Goal: Information Seeking & Learning: Learn about a topic

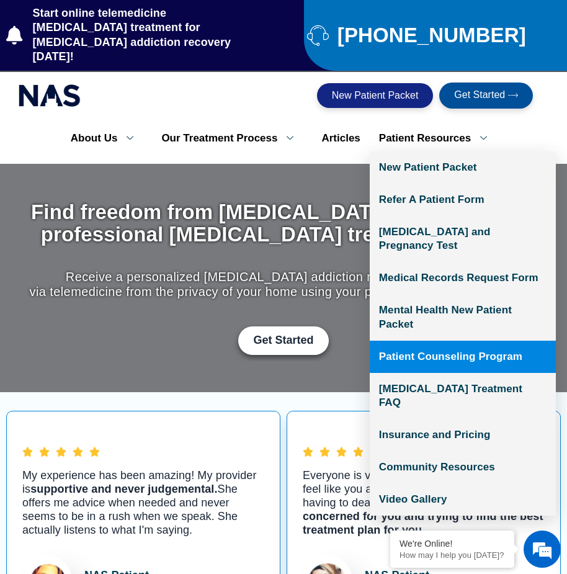
click at [457, 341] on link "Patient Counseling Program" at bounding box center [463, 357] width 186 height 32
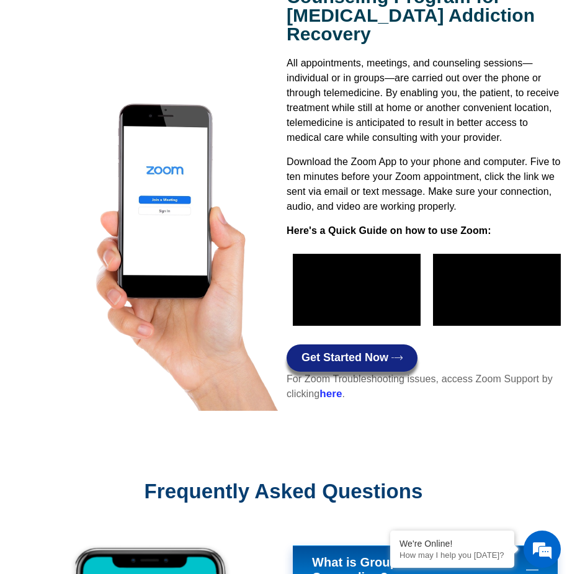
scroll to position [1178, 0]
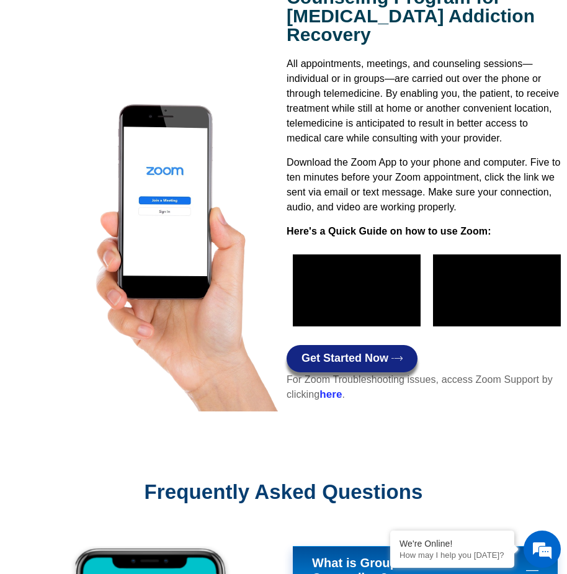
click at [233, 181] on img at bounding box center [146, 251] width 265 height 320
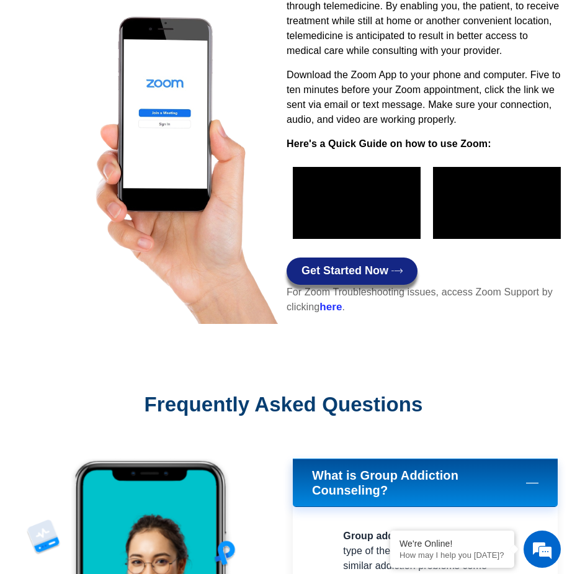
scroll to position [1302, 0]
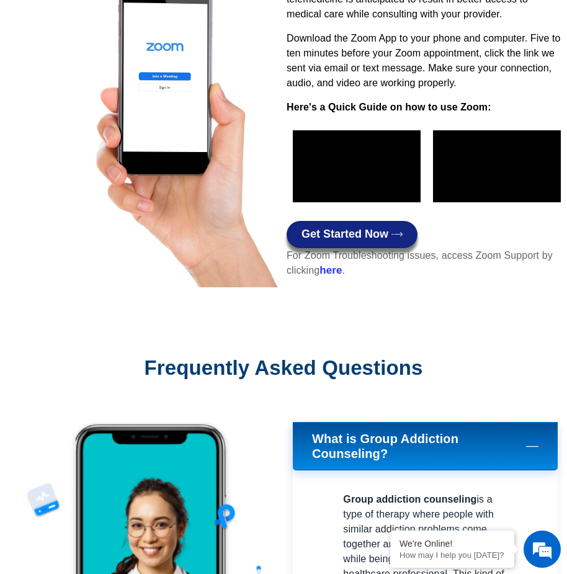
click at [362, 228] on span "Get Started Now" at bounding box center [344, 234] width 87 height 12
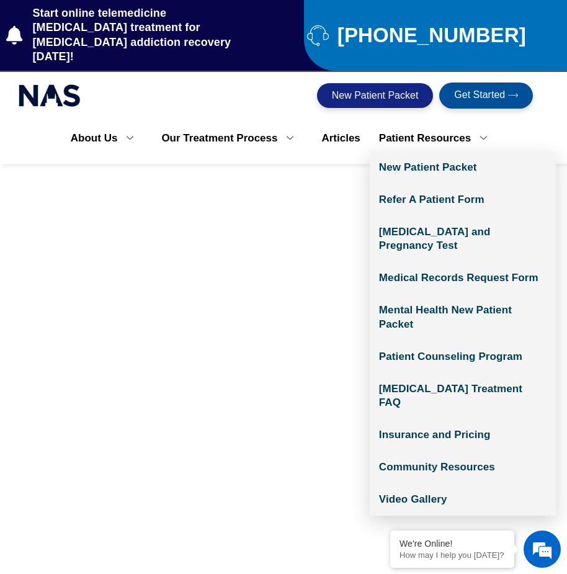
click at [470, 125] on link "Patient Resources" at bounding box center [438, 138] width 136 height 26
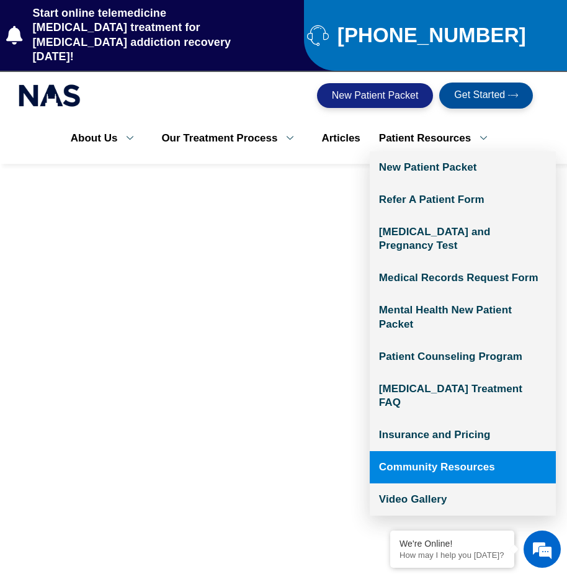
click at [466, 451] on link "Community Resources" at bounding box center [463, 467] width 186 height 32
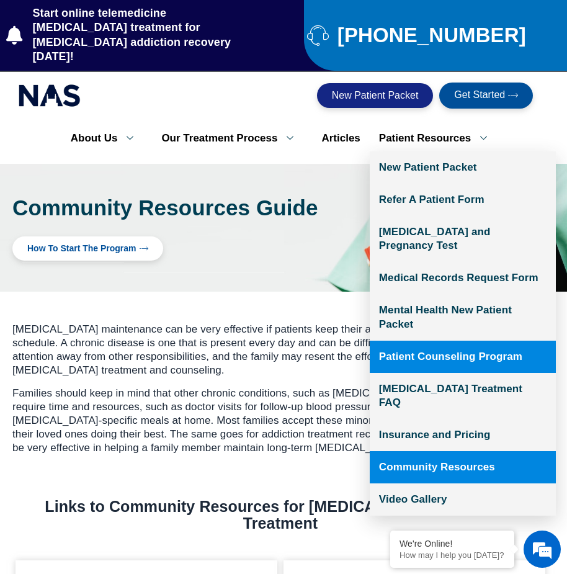
click at [465, 341] on link "Patient Counseling Program" at bounding box center [463, 357] width 186 height 32
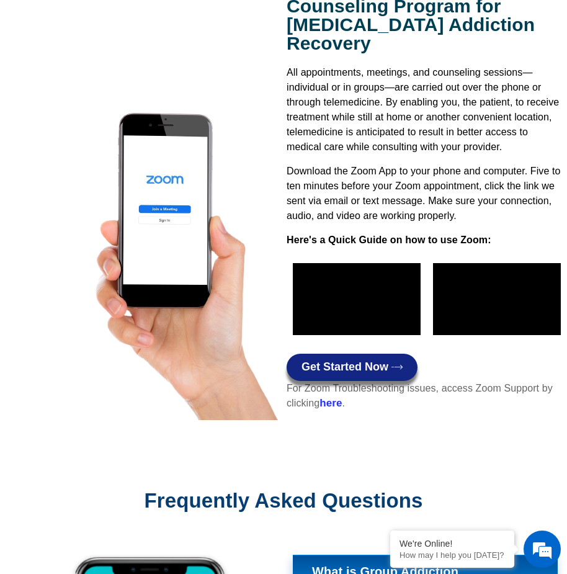
scroll to position [1116, 0]
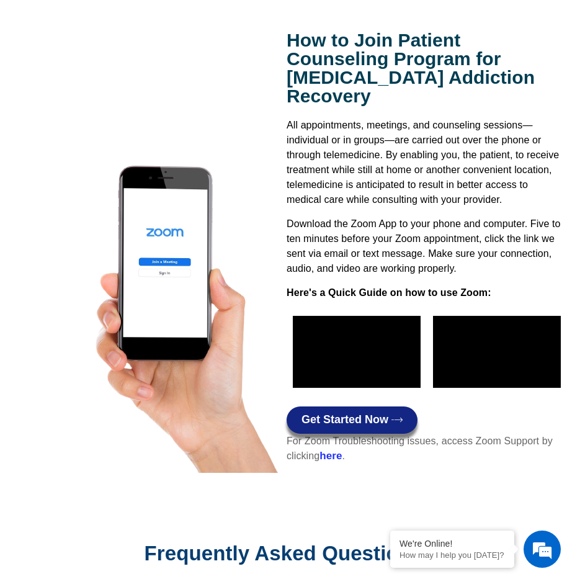
click at [372, 414] on span "Get Started Now" at bounding box center [344, 420] width 87 height 12
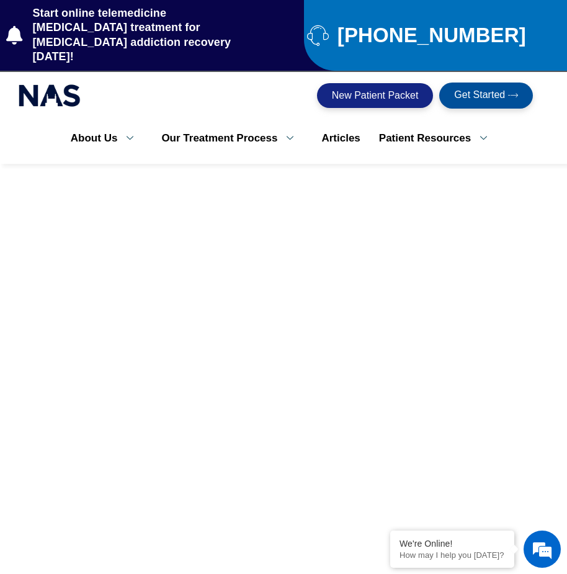
click at [510, 90] on icon at bounding box center [513, 95] width 10 height 10
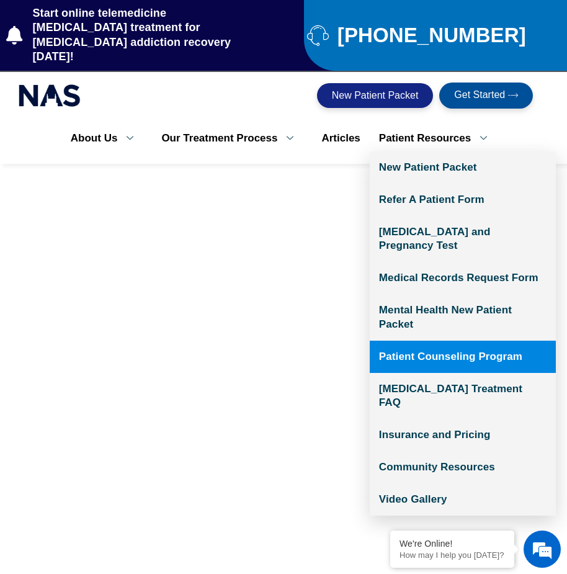
click at [448, 341] on link "Patient Counseling Program" at bounding box center [463, 357] width 186 height 32
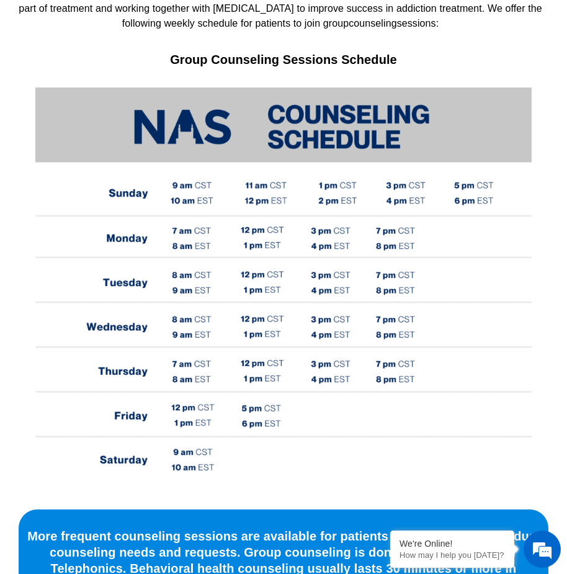
scroll to position [434, 0]
